Goal: Information Seeking & Learning: Learn about a topic

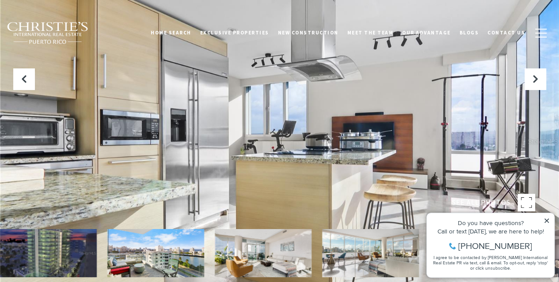
click at [191, 139] on div at bounding box center [279, 141] width 559 height 282
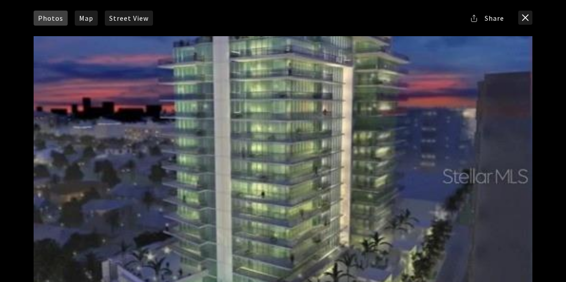
scroll to position [44, 0]
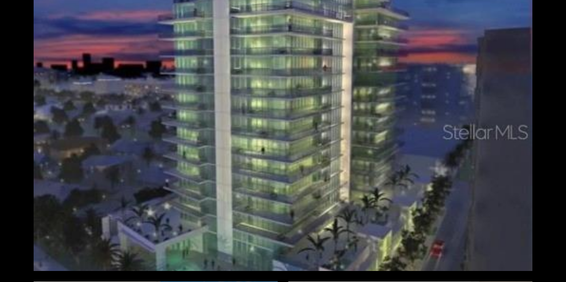
drag, startPoint x: 473, startPoint y: 53, endPoint x: 466, endPoint y: 53, distance: 7.1
click at [466, 53] on div at bounding box center [283, 131] width 498 height 279
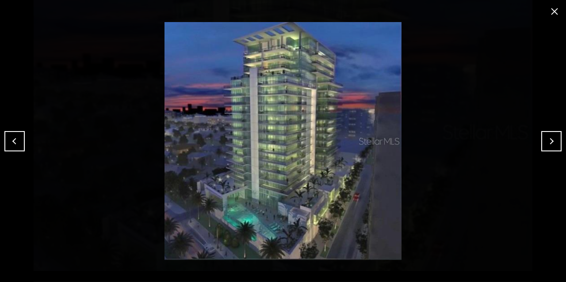
click at [555, 137] on button "Next" at bounding box center [551, 141] width 20 height 20
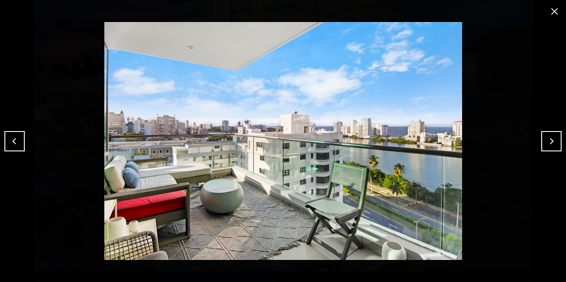
click at [555, 137] on button "Next" at bounding box center [551, 141] width 20 height 20
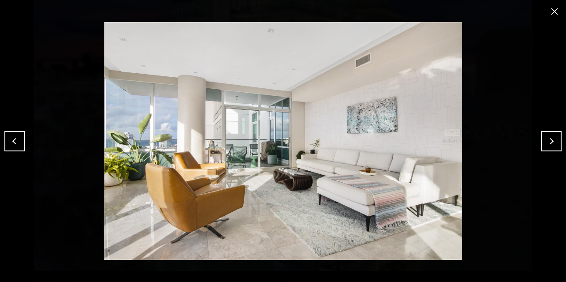
click at [555, 137] on button "Next" at bounding box center [551, 141] width 20 height 20
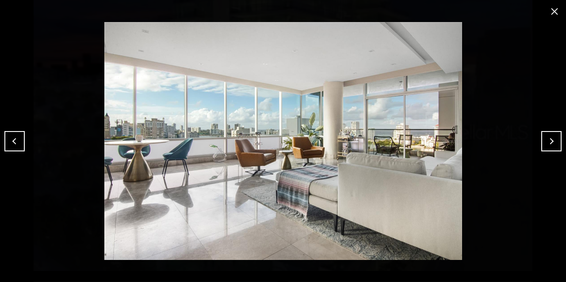
click at [555, 137] on button "Next" at bounding box center [551, 141] width 20 height 20
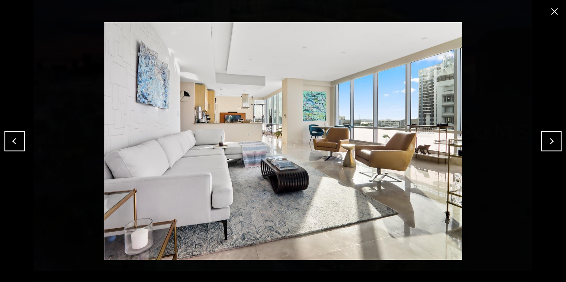
click at [555, 137] on button "Next" at bounding box center [551, 141] width 20 height 20
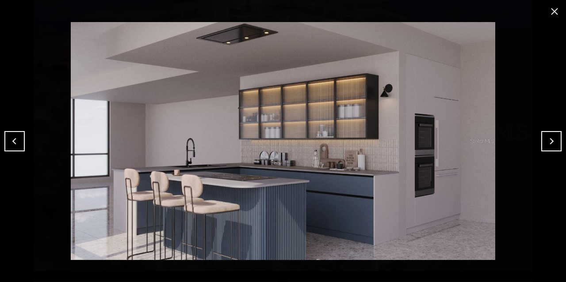
click at [547, 147] on button "Next" at bounding box center [551, 141] width 20 height 20
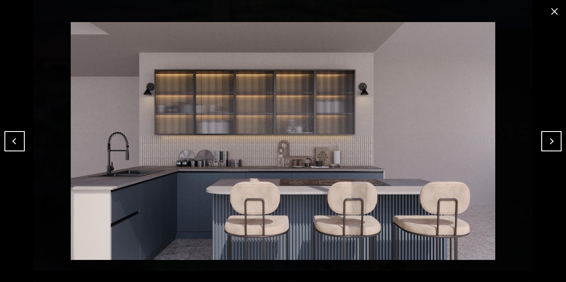
click at [547, 147] on button "Next" at bounding box center [551, 141] width 20 height 20
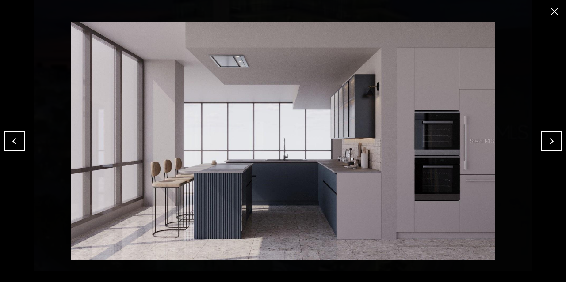
click at [547, 148] on button "Next" at bounding box center [551, 141] width 20 height 20
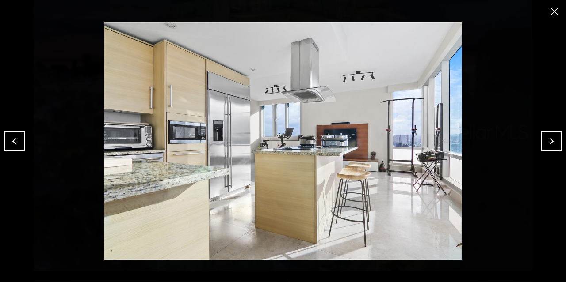
click at [547, 148] on button "Next" at bounding box center [551, 141] width 20 height 20
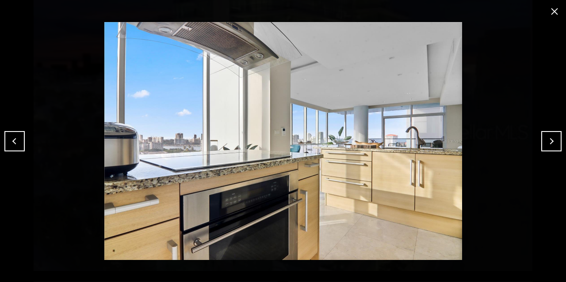
click at [547, 148] on button "Next" at bounding box center [551, 141] width 20 height 20
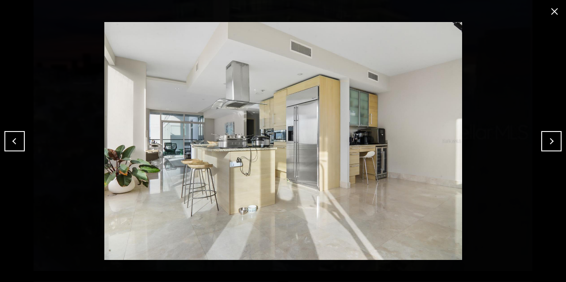
click at [552, 8] on button "close modal" at bounding box center [554, 11] width 14 height 14
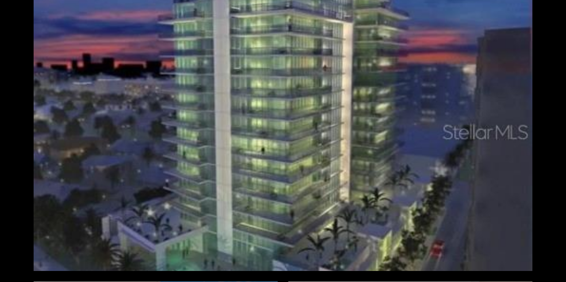
click at [551, 9] on div "Photos Map [GEOGRAPHIC_DATA] Share Facebook Twitter Via Email" at bounding box center [283, 141] width 566 height 282
drag, startPoint x: 523, startPoint y: 104, endPoint x: 518, endPoint y: 97, distance: 8.6
click at [518, 97] on div at bounding box center [283, 131] width 498 height 279
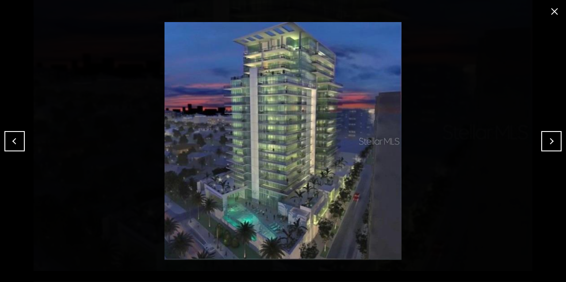
click at [549, 137] on button "Next" at bounding box center [551, 141] width 20 height 20
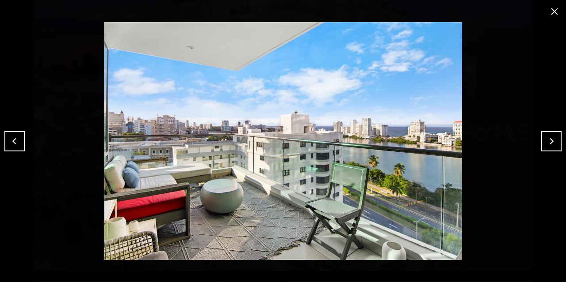
click at [549, 137] on button "Next" at bounding box center [551, 141] width 20 height 20
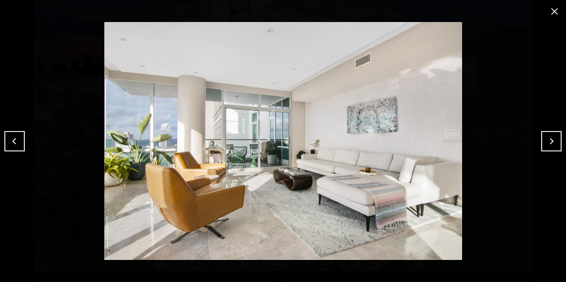
click at [549, 137] on button "Next" at bounding box center [551, 141] width 20 height 20
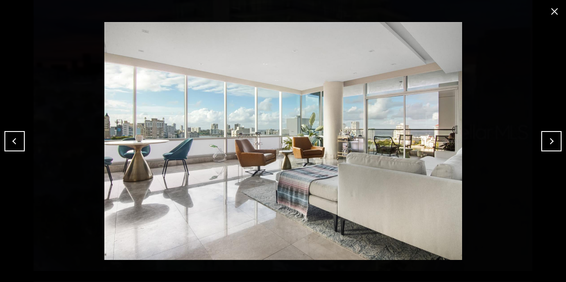
click at [549, 137] on button "Next" at bounding box center [551, 141] width 20 height 20
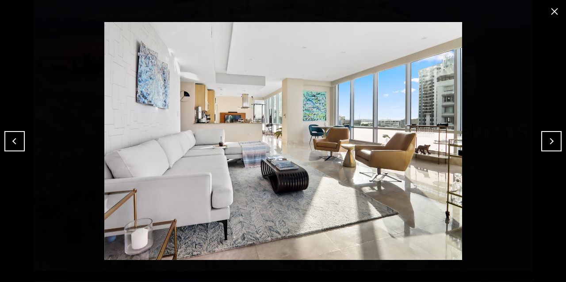
click at [549, 137] on button "Next" at bounding box center [551, 141] width 20 height 20
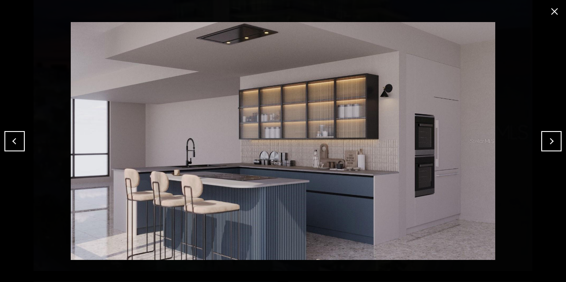
click at [549, 137] on button "Next" at bounding box center [551, 141] width 20 height 20
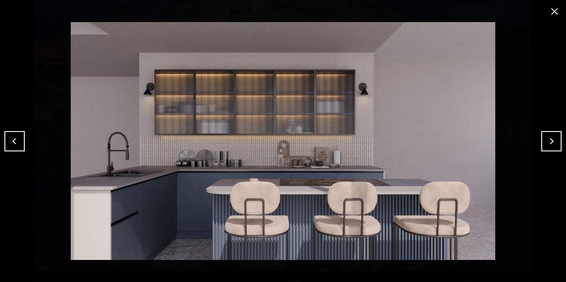
click at [549, 137] on button "Next" at bounding box center [551, 141] width 20 height 20
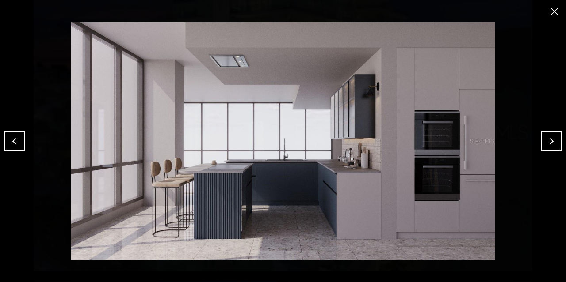
click at [549, 137] on button "Next" at bounding box center [551, 141] width 20 height 20
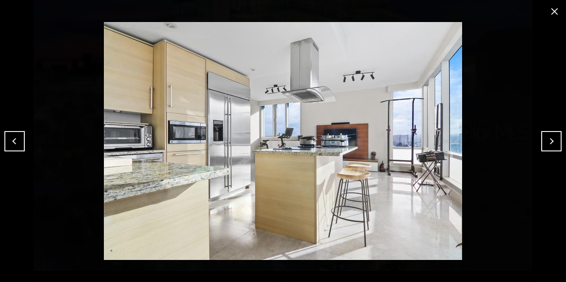
click at [549, 137] on button "Next" at bounding box center [551, 141] width 20 height 20
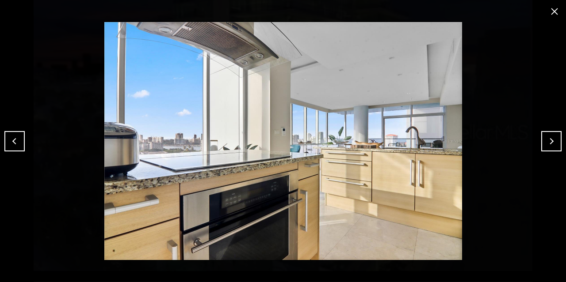
click at [549, 137] on button "Next" at bounding box center [551, 141] width 20 height 20
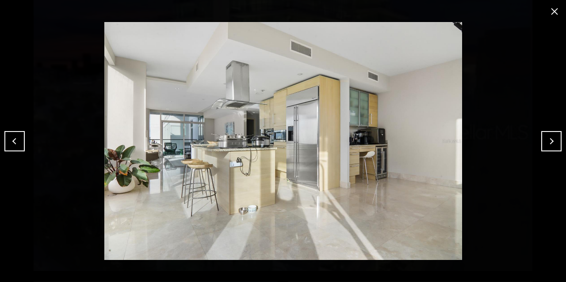
click at [549, 137] on button "Next" at bounding box center [551, 141] width 20 height 20
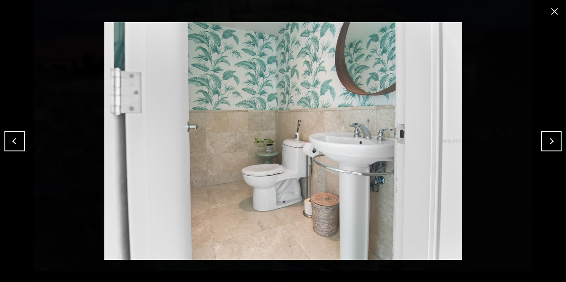
click at [549, 137] on button "Next" at bounding box center [551, 141] width 20 height 20
